Goal: Task Accomplishment & Management: Manage account settings

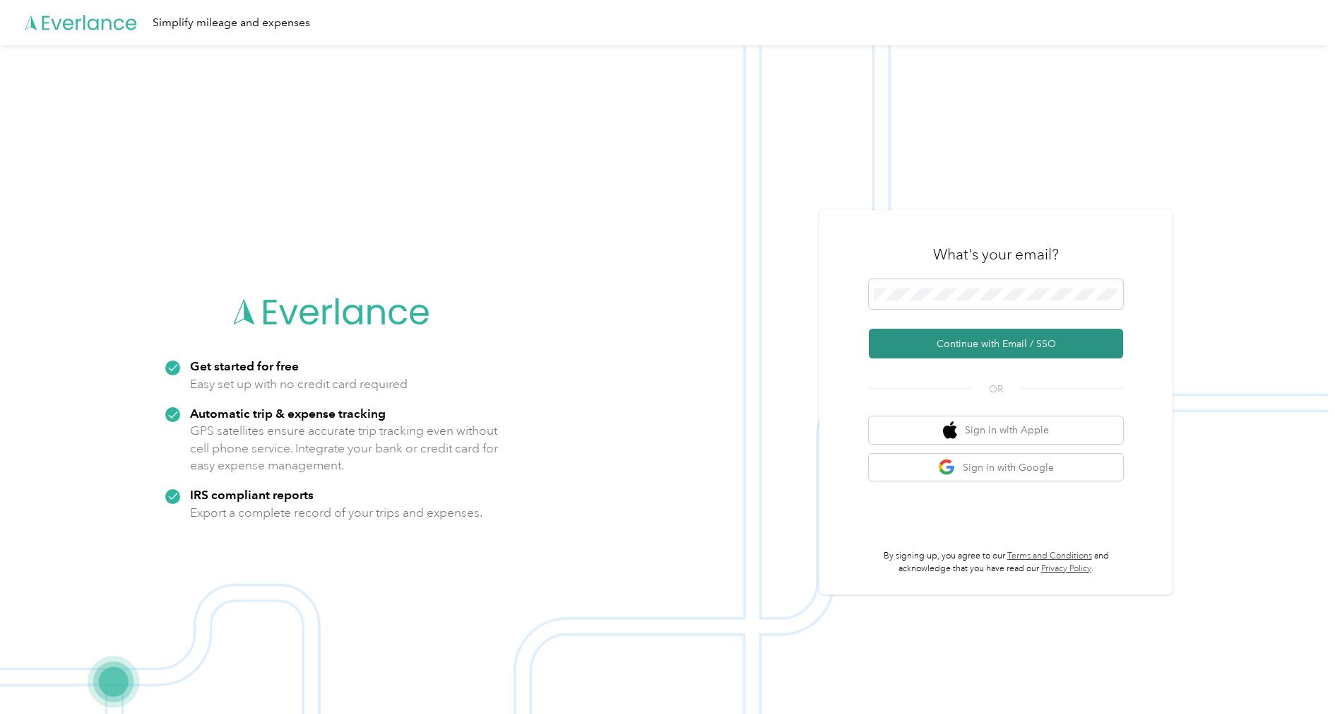
click at [969, 335] on button "Continue with Email / SSO" at bounding box center [996, 344] width 254 height 30
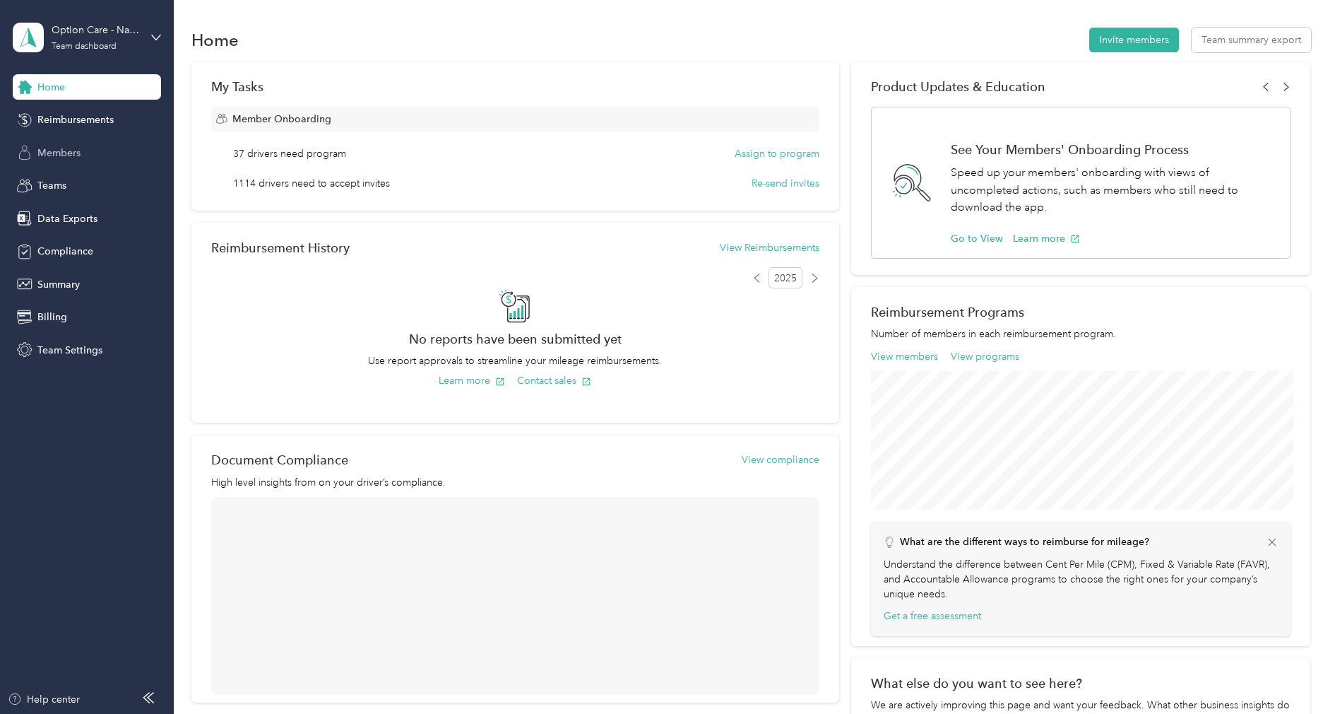
click at [83, 155] on div "Members" at bounding box center [87, 152] width 148 height 25
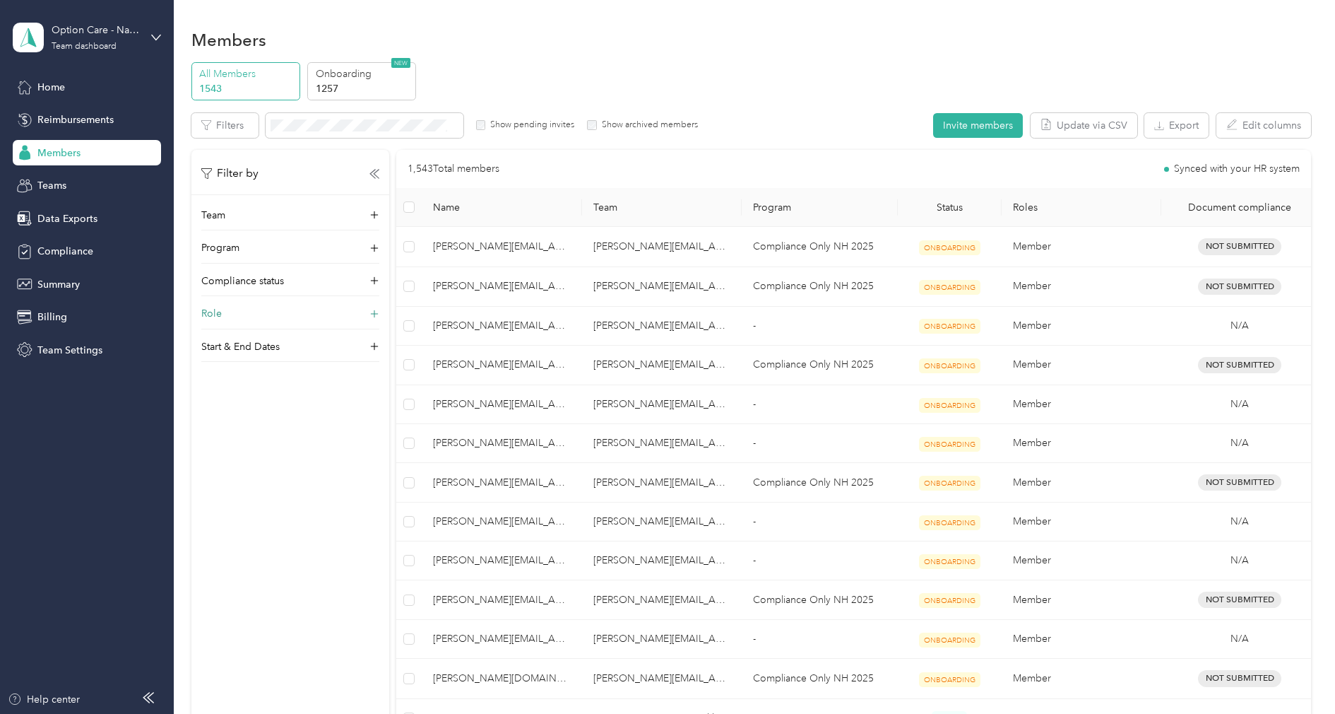
click at [261, 316] on div "Role" at bounding box center [290, 317] width 178 height 23
click at [239, 442] on label "Account Owner" at bounding box center [243, 445] width 64 height 13
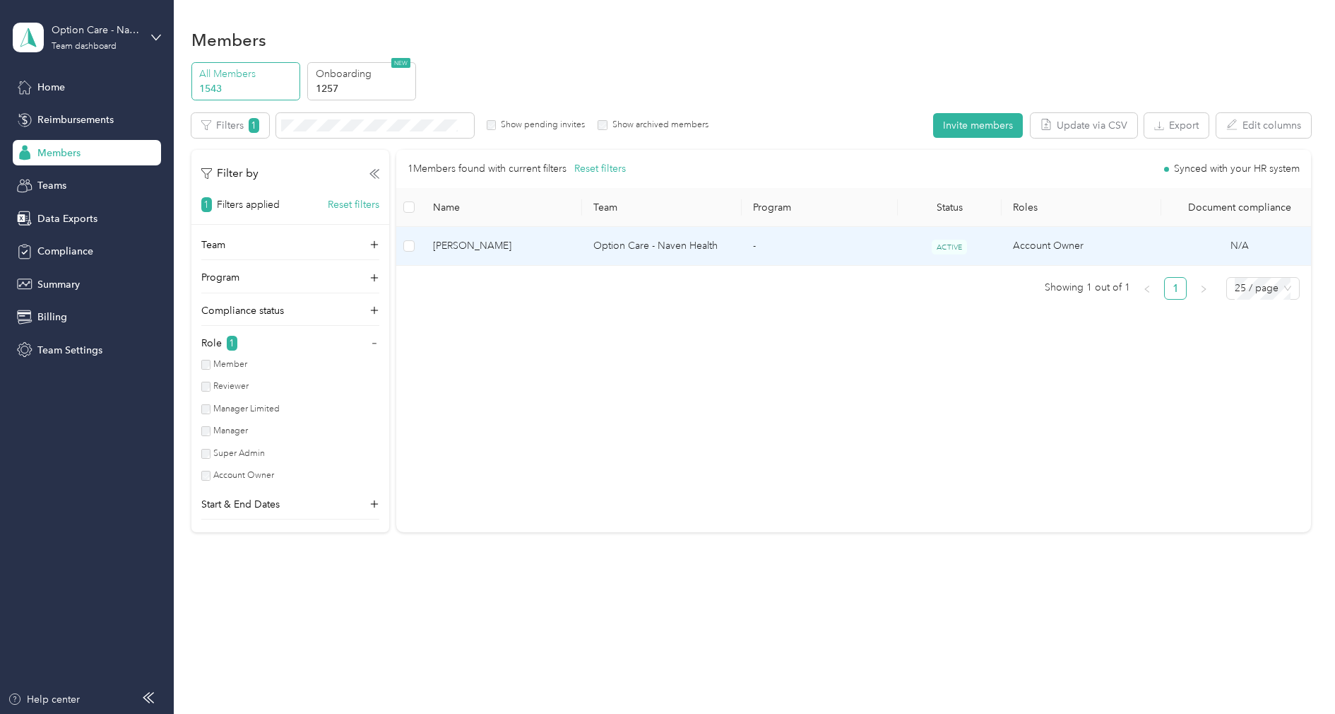
click at [524, 250] on span "[PERSON_NAME]" at bounding box center [501, 246] width 137 height 16
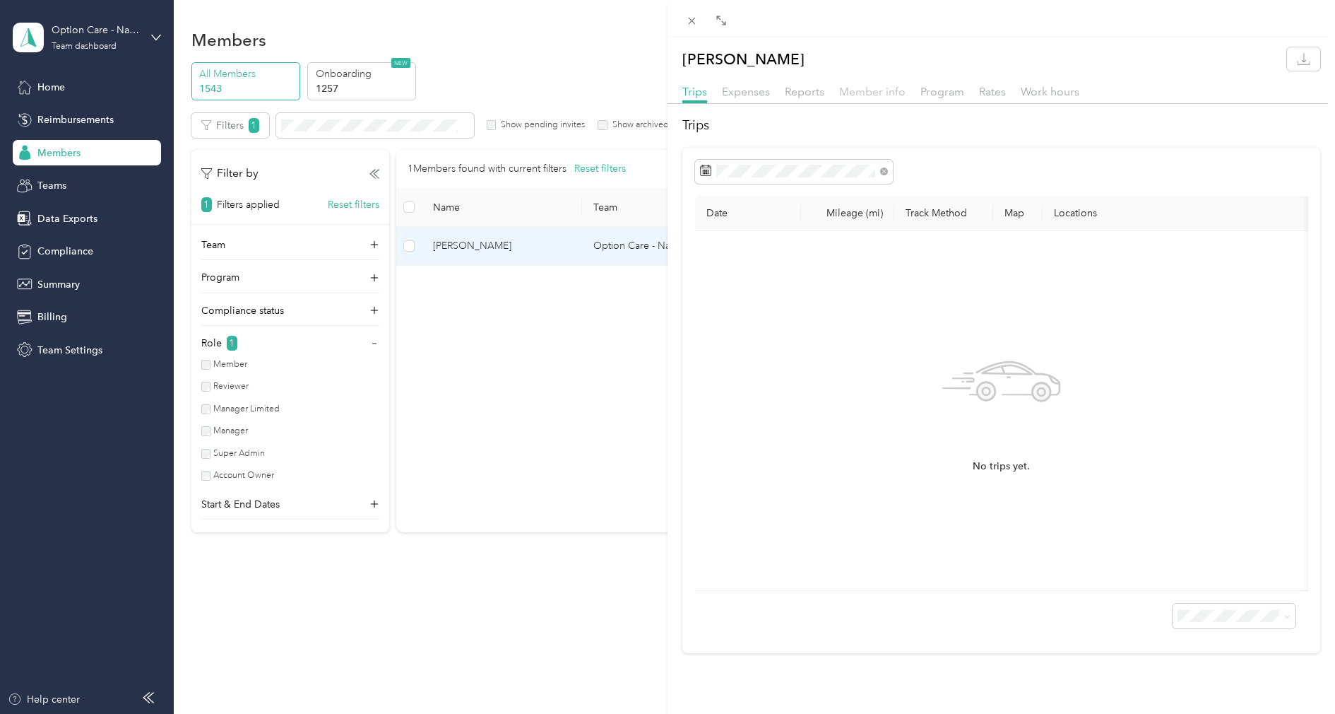
click at [872, 95] on span "Member info" at bounding box center [872, 91] width 66 height 13
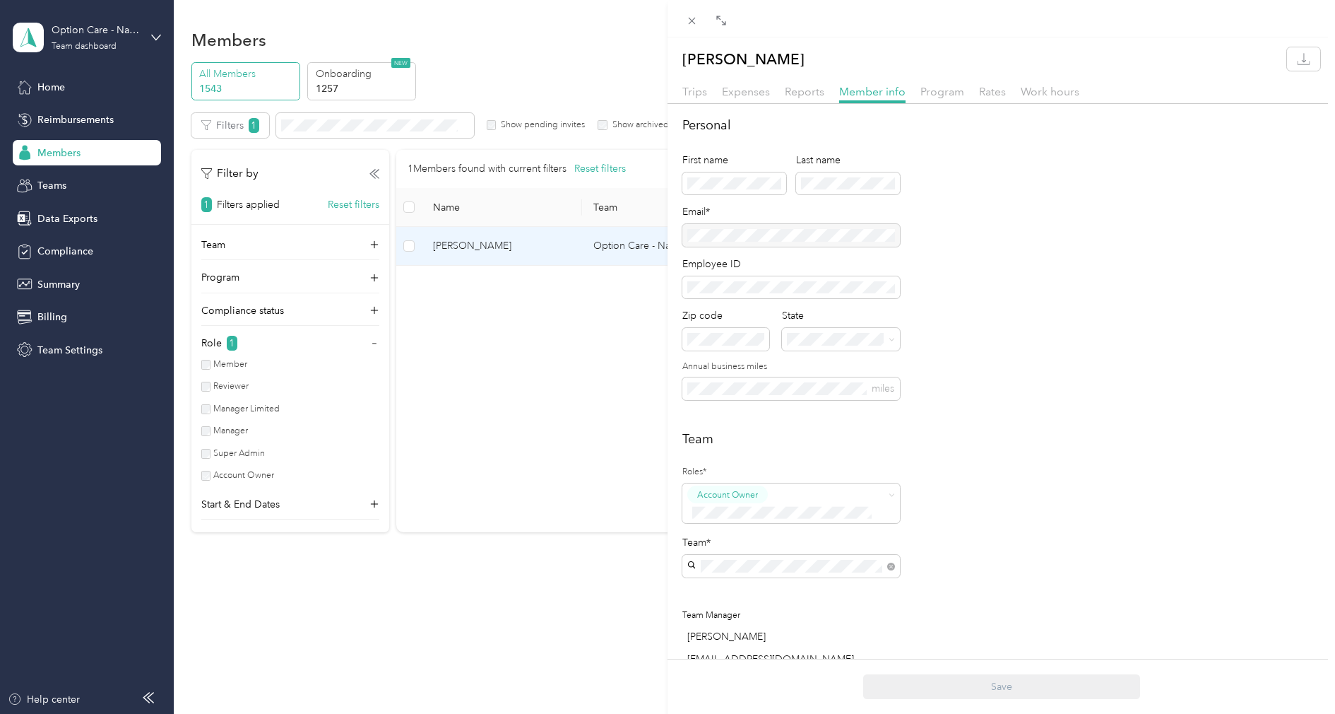
click at [759, 237] on div at bounding box center [791, 235] width 218 height 23
click at [694, 23] on icon at bounding box center [692, 21] width 12 height 12
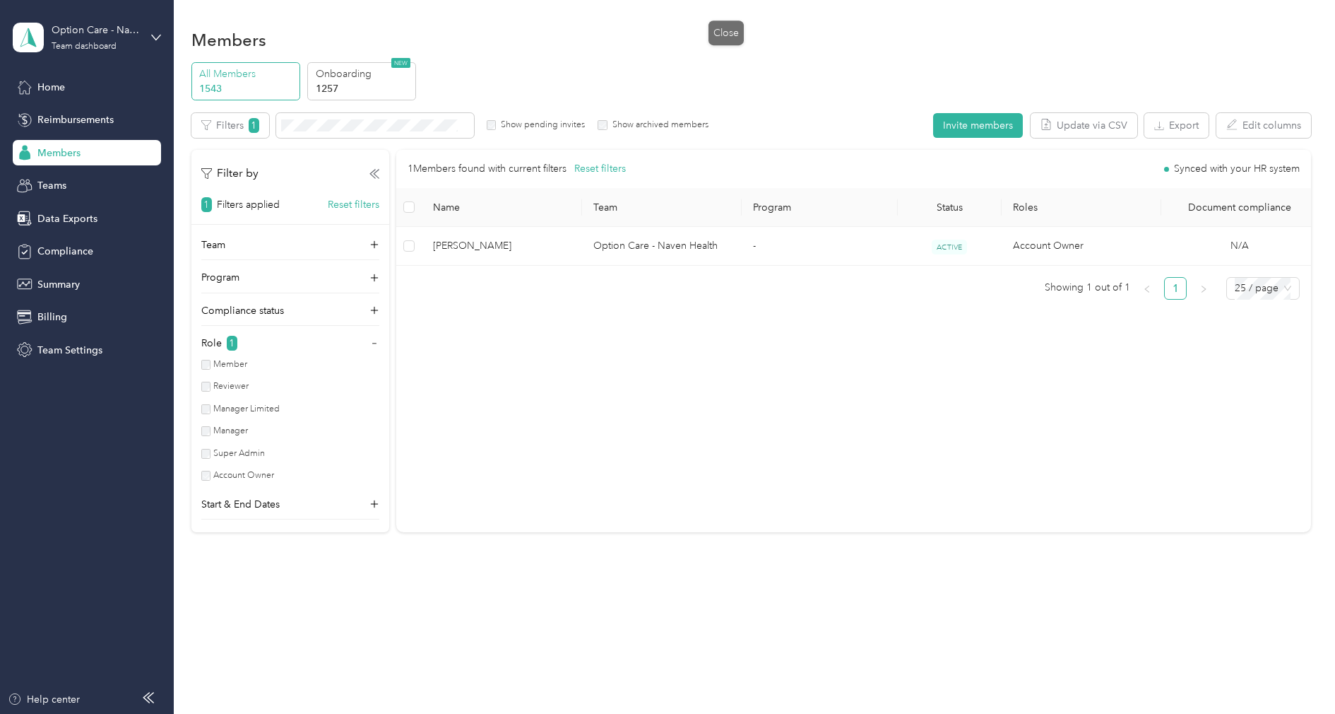
click at [673, 59] on div at bounding box center [667, 357] width 1335 height 714
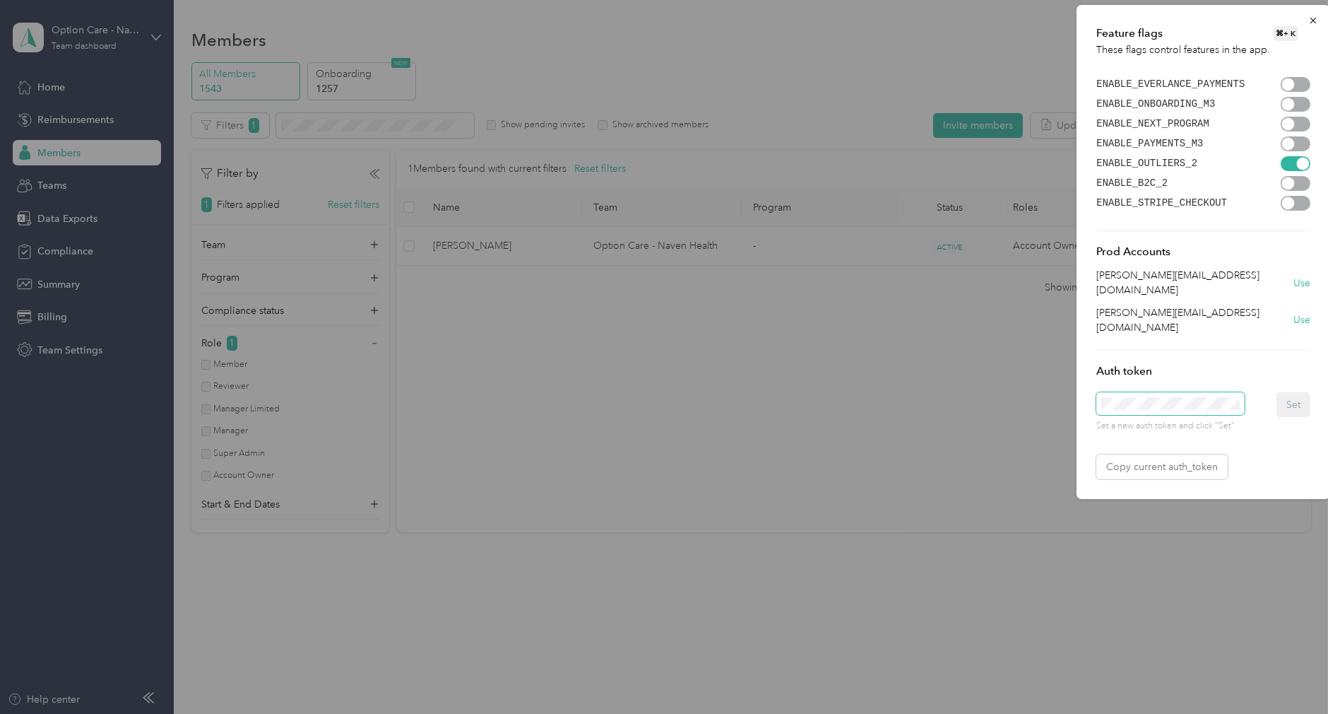
click at [1142, 392] on span at bounding box center [1170, 403] width 148 height 23
click at [1282, 392] on button "Set" at bounding box center [1294, 404] width 34 height 25
